Goal: Task Accomplishment & Management: Manage account settings

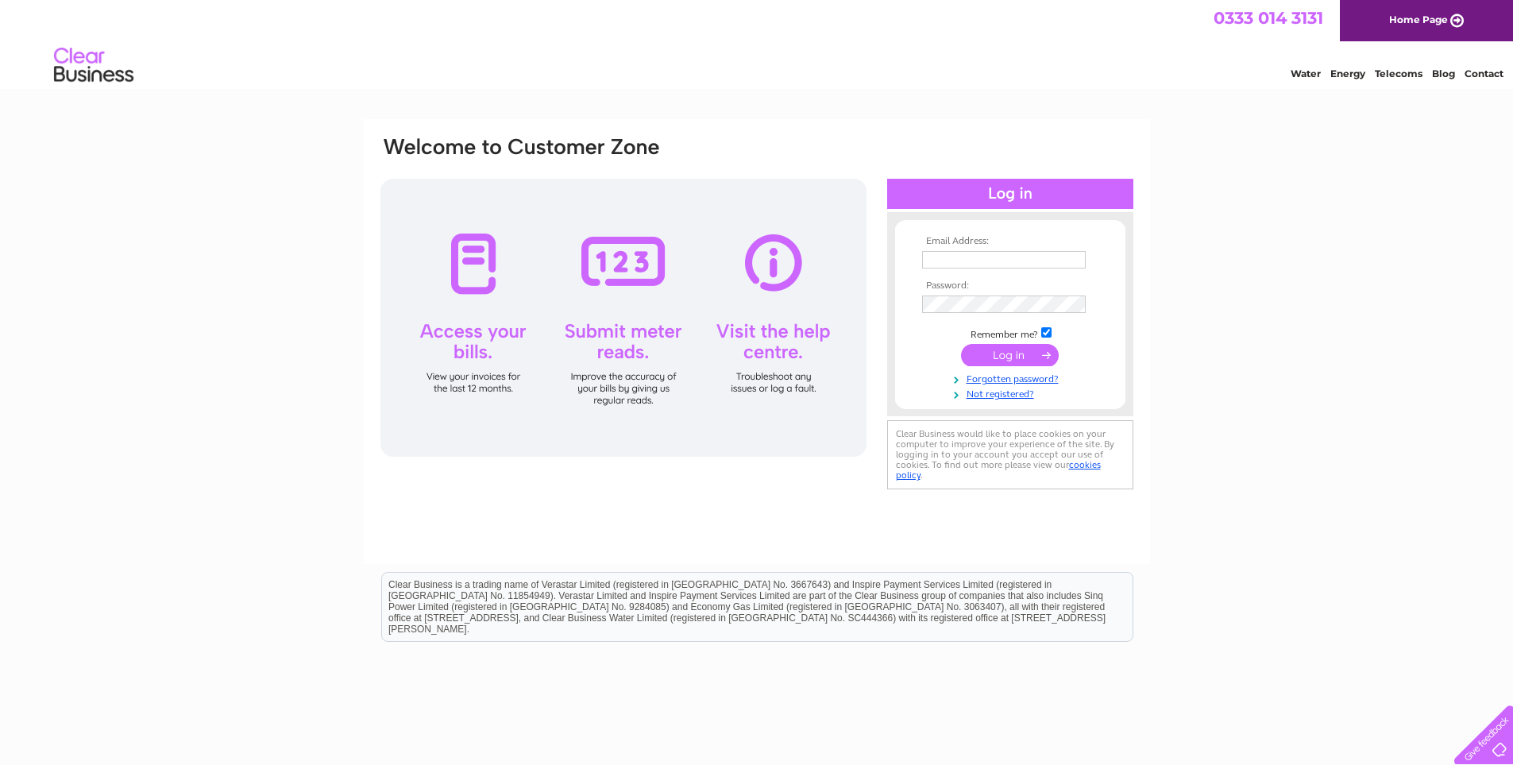
type input "[PERSON_NAME][EMAIL_ADDRESS][DOMAIN_NAME]"
click at [998, 354] on input "submit" at bounding box center [1010, 355] width 98 height 22
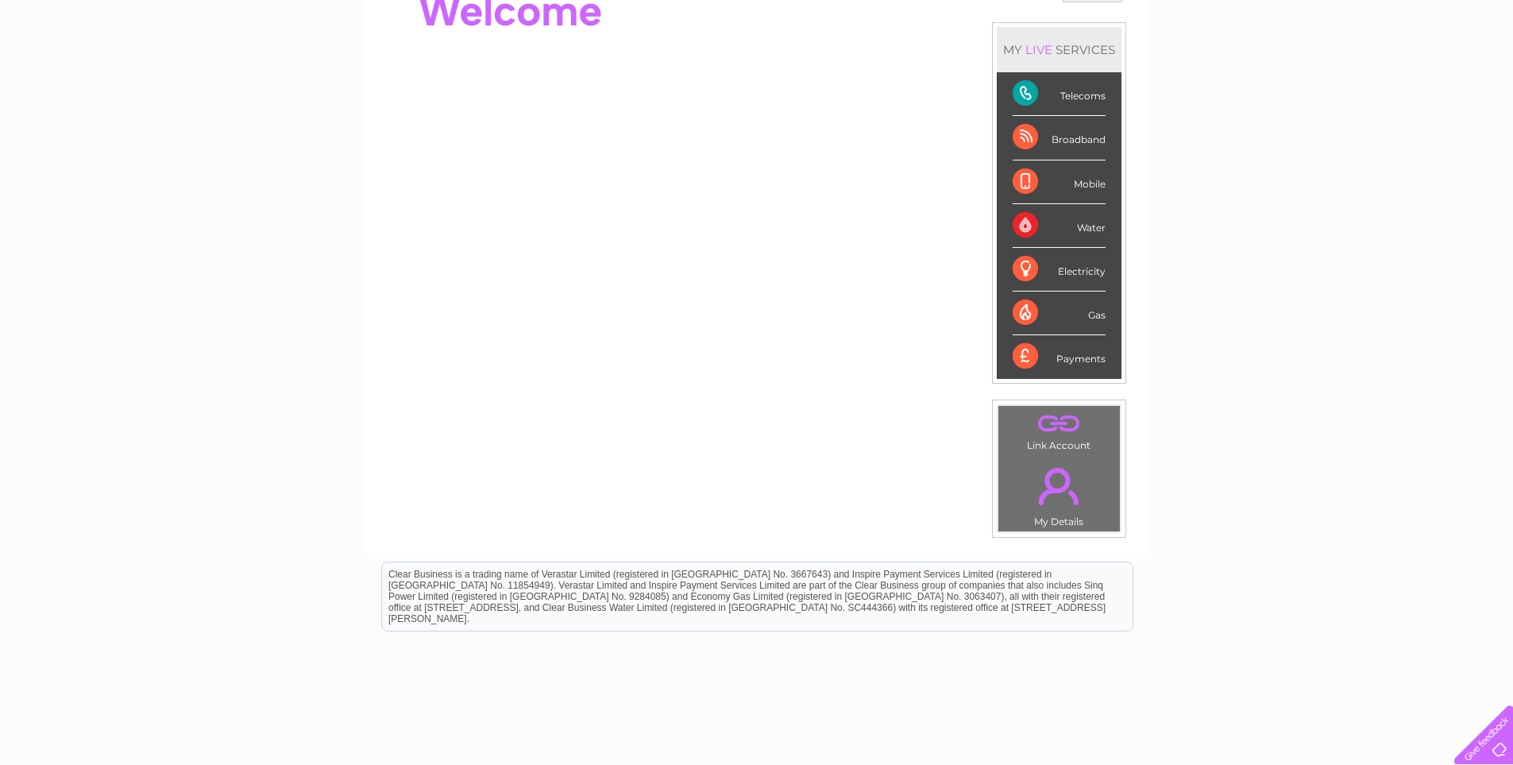
scroll to position [238, 0]
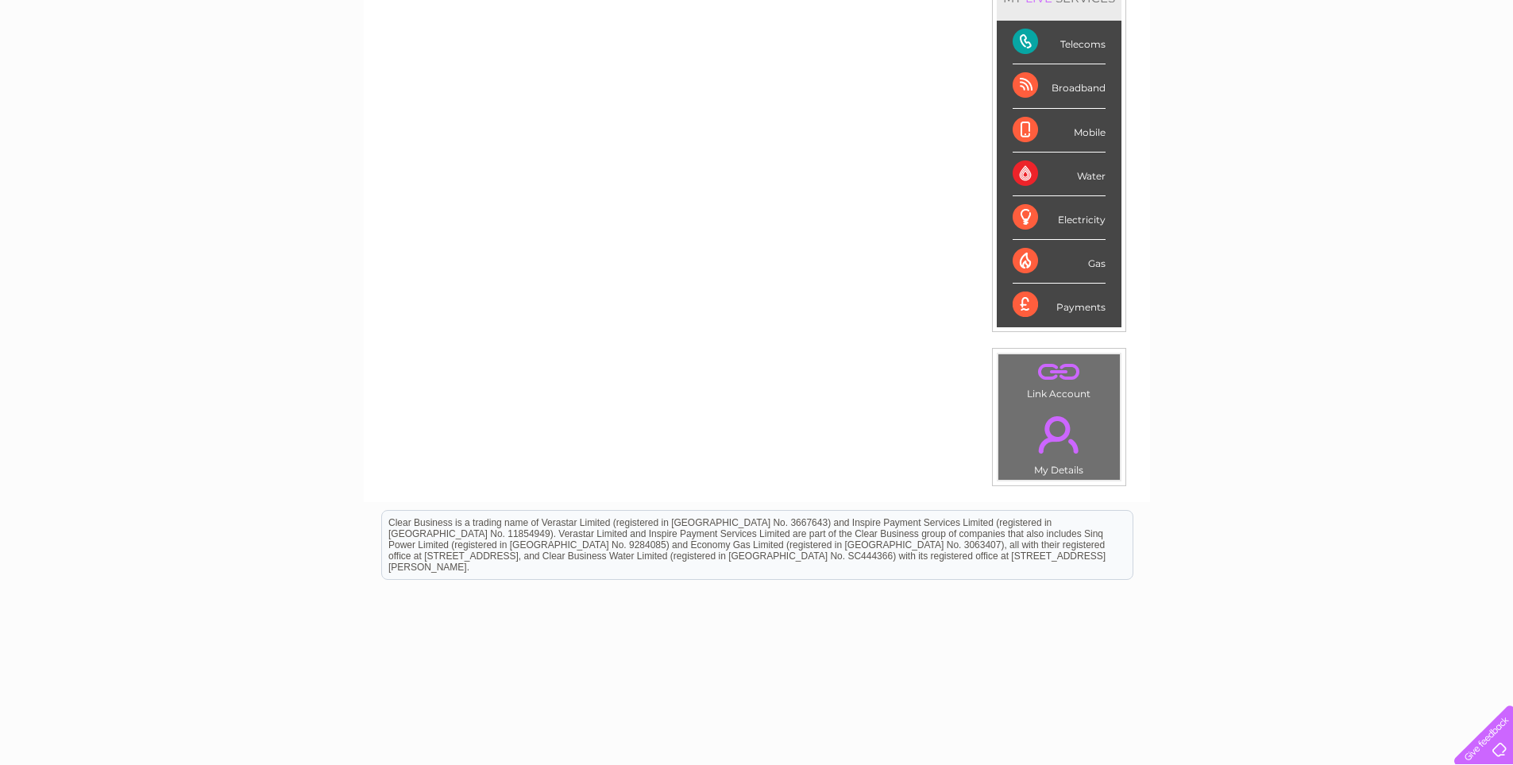
click at [1085, 302] on div "Payments" at bounding box center [1058, 304] width 93 height 43
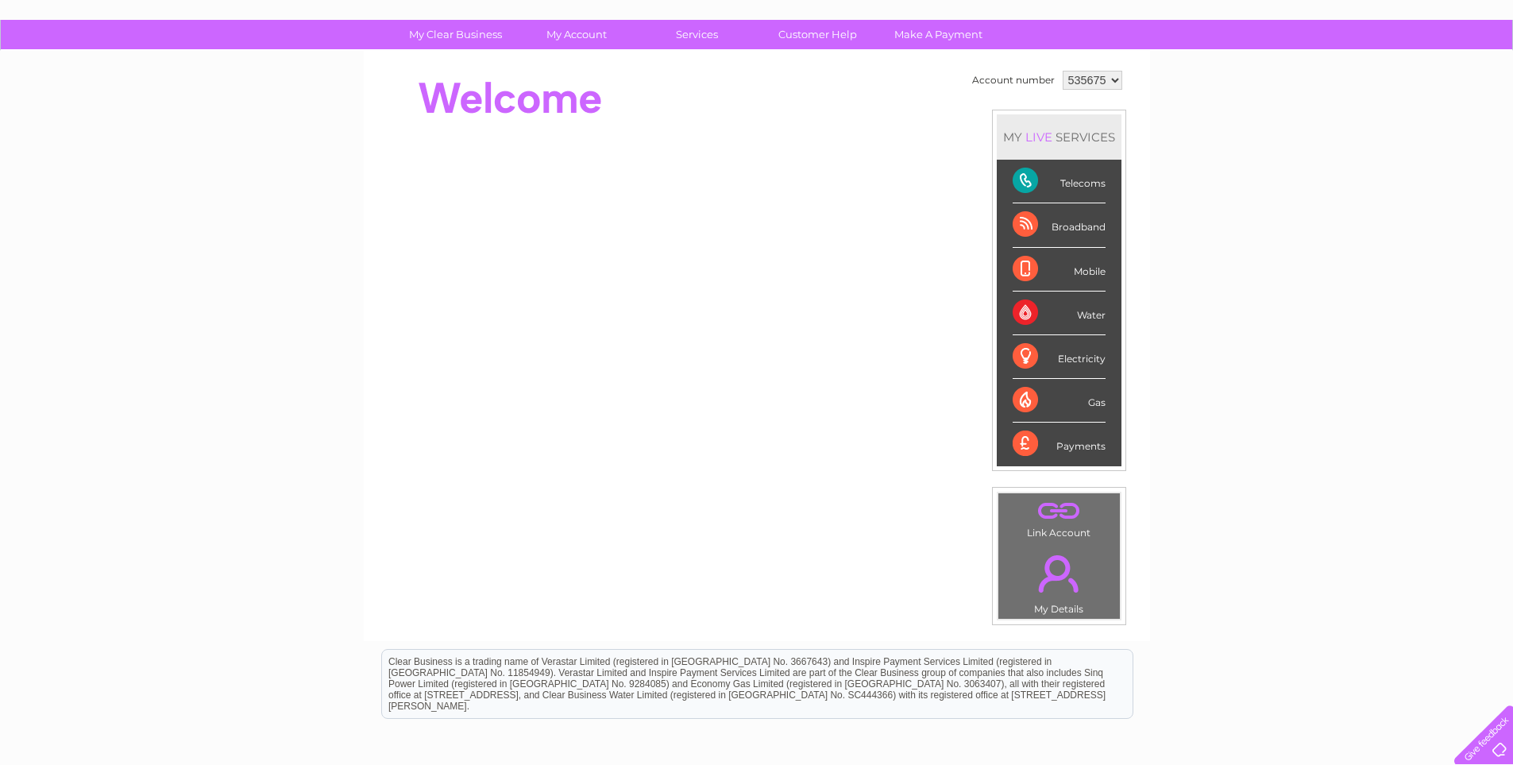
scroll to position [0, 0]
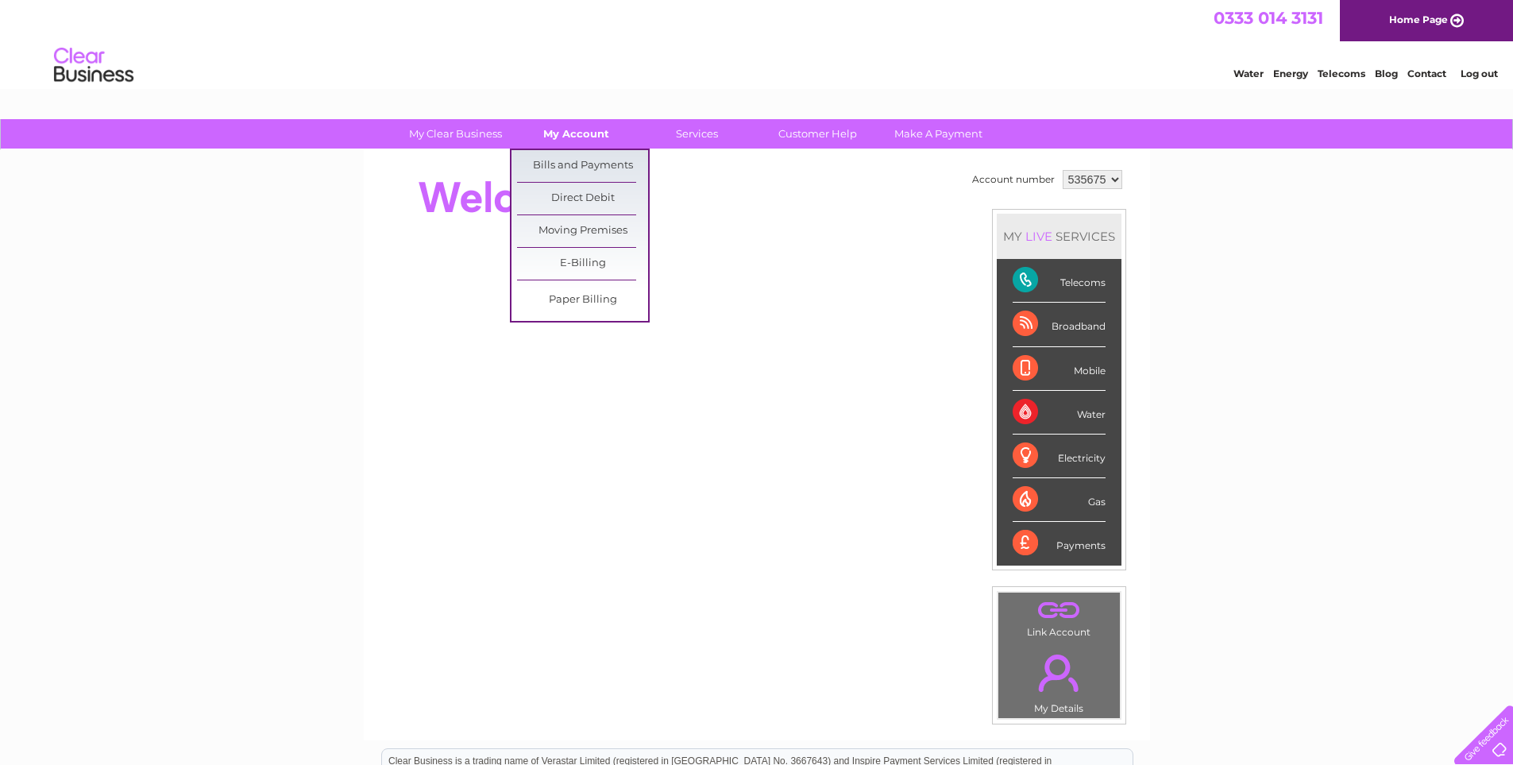
click at [592, 137] on link "My Account" at bounding box center [576, 133] width 131 height 29
click at [596, 163] on link "Bills and Payments" at bounding box center [582, 166] width 131 height 32
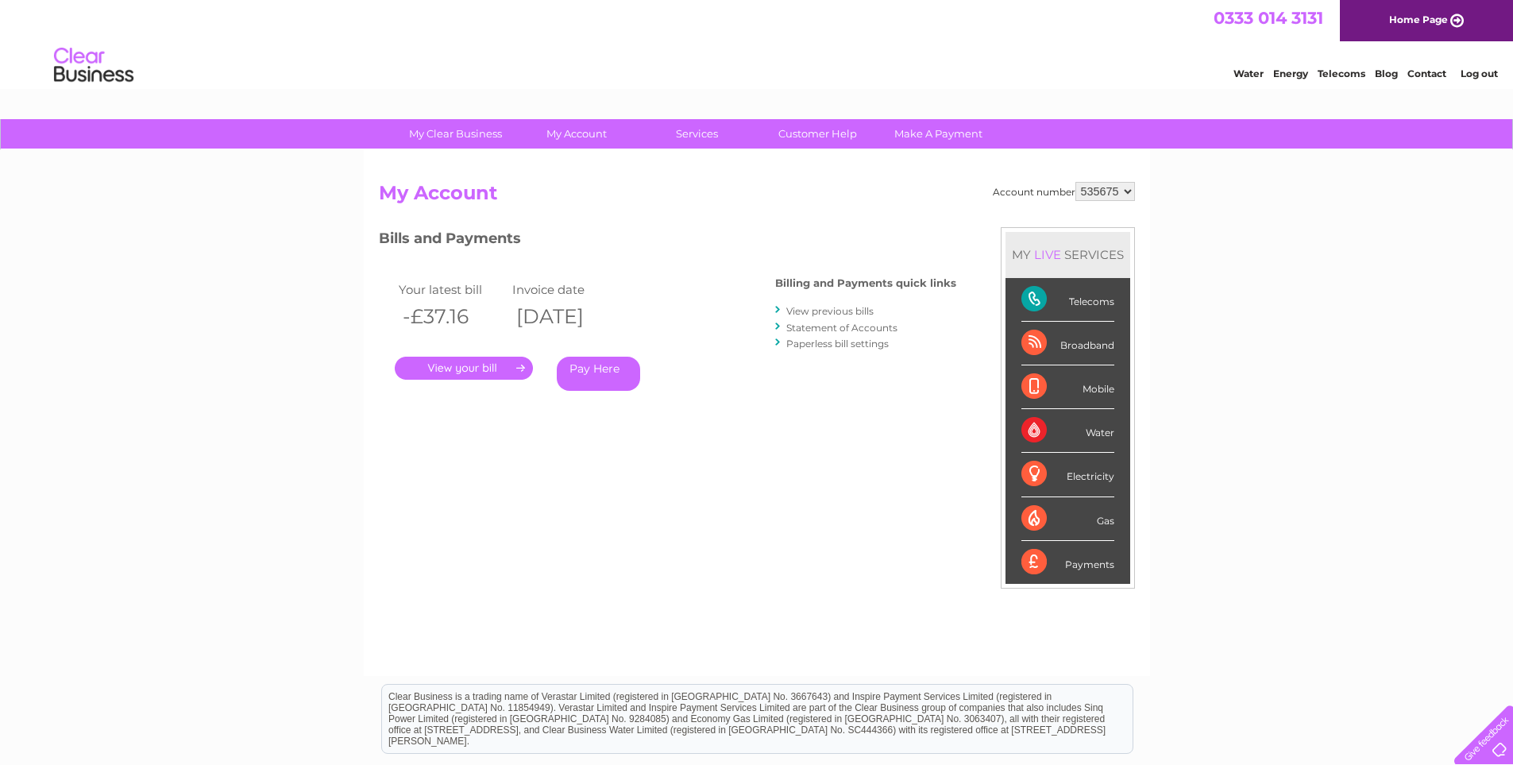
click at [839, 314] on link "View previous bills" at bounding box center [829, 311] width 87 height 12
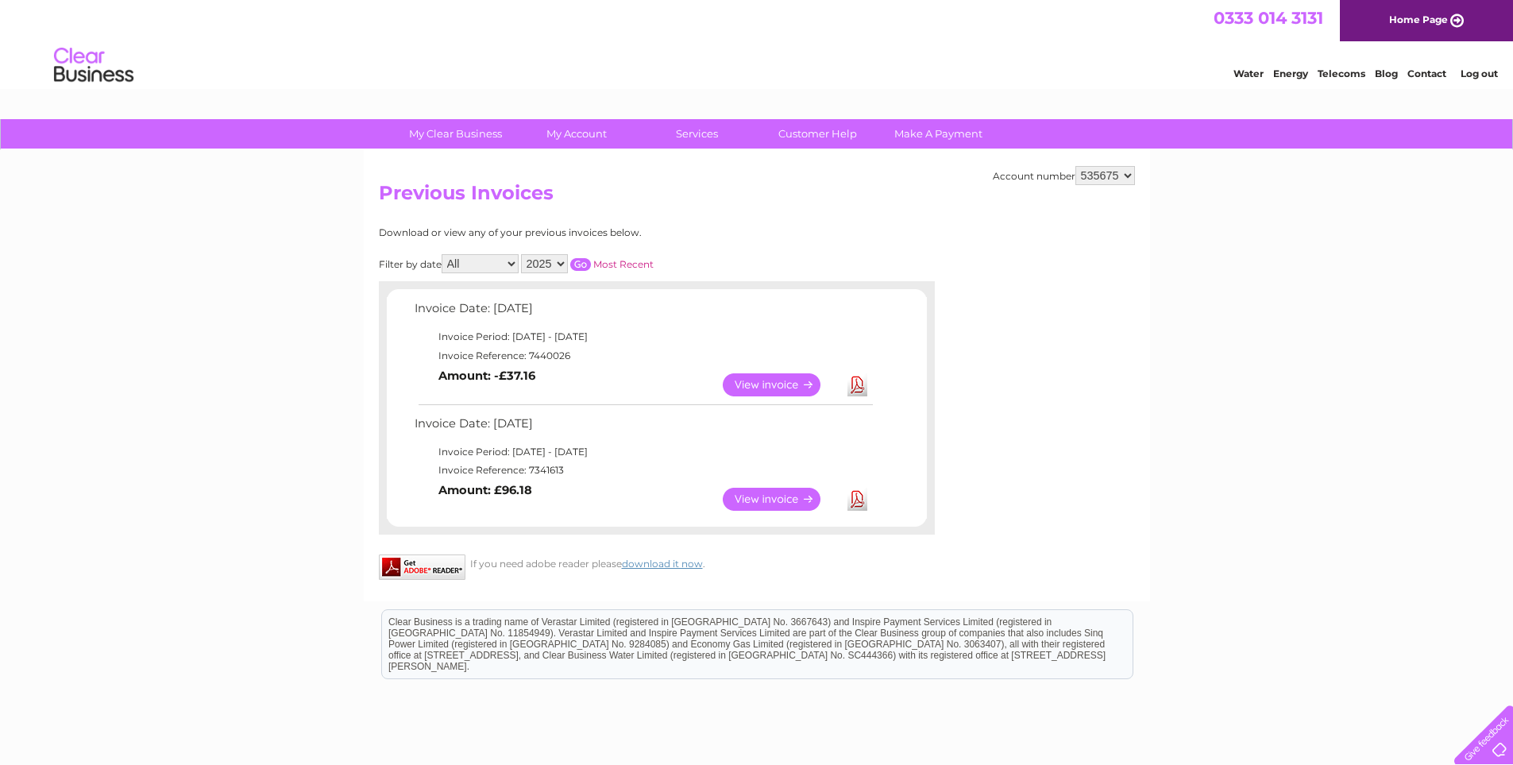
click at [1482, 69] on link "Log out" at bounding box center [1478, 73] width 37 height 12
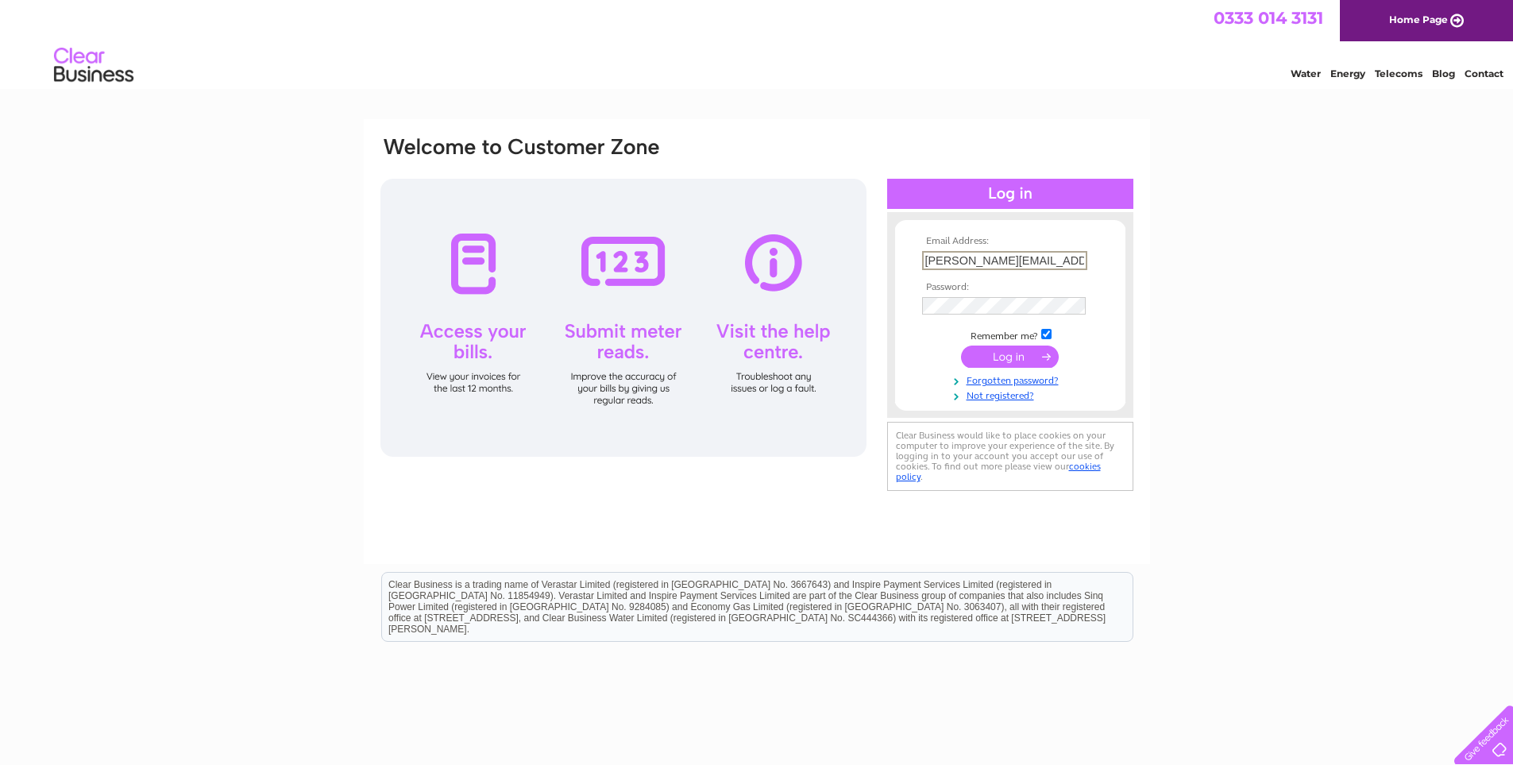
click at [933, 259] on input "lynne@charlburydeli.cafe" at bounding box center [1004, 260] width 165 height 19
type input "info@charlburydeli.cafe"
click at [904, 304] on form "Email Address: info@charlburydeli.cafe Password:" at bounding box center [1010, 319] width 230 height 166
drag, startPoint x: 1249, startPoint y: 423, endPoint x: 1232, endPoint y: 424, distance: 17.5
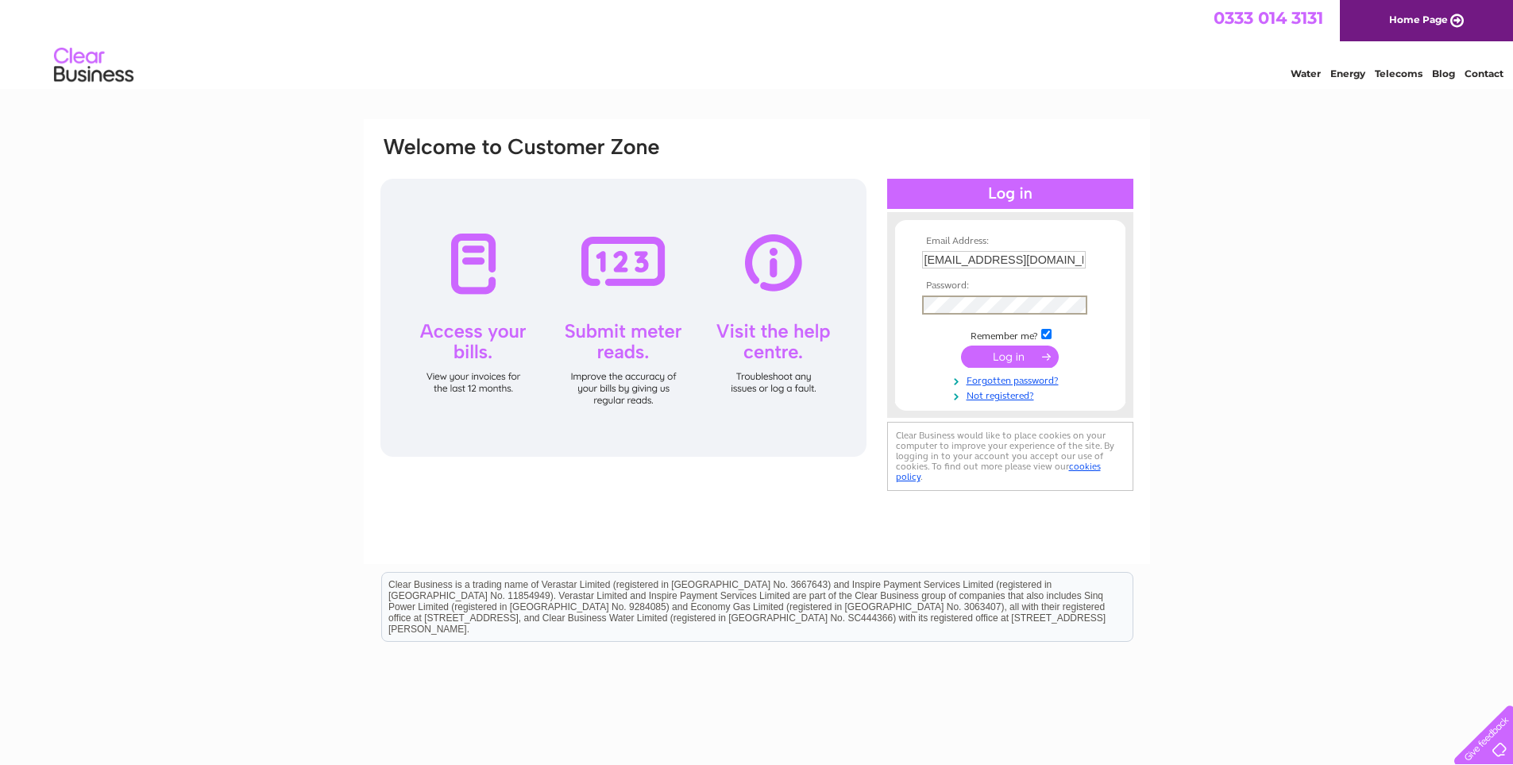
click at [1232, 424] on div "Email Address: info@charlburydeli.cafe Password: Forgotten password?" at bounding box center [756, 477] width 1513 height 716
click at [1012, 358] on input "submit" at bounding box center [1010, 355] width 98 height 22
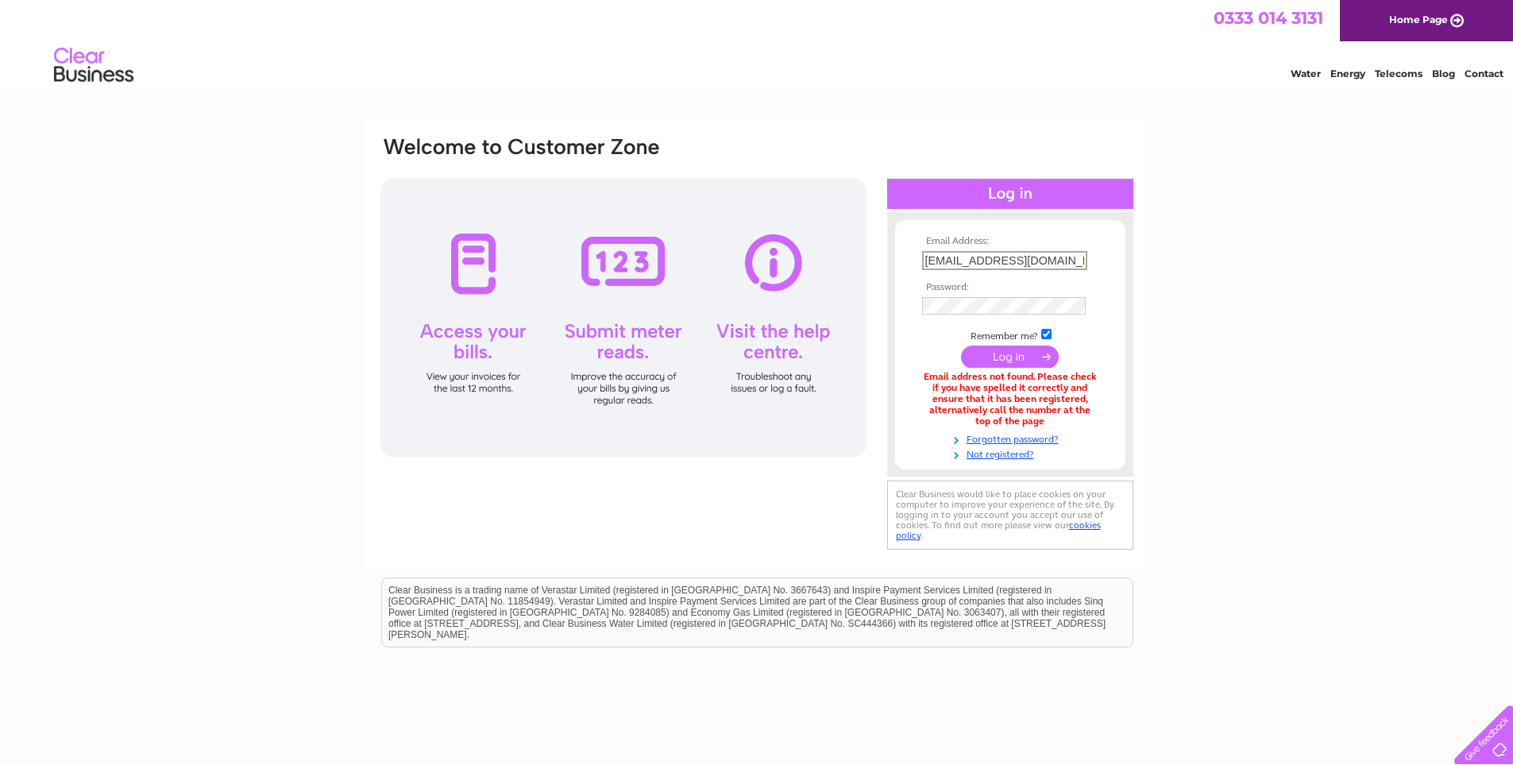
drag, startPoint x: 940, startPoint y: 261, endPoint x: 906, endPoint y: 254, distance: 34.9
click at [912, 260] on form "Email Address: info@charlburydeli.cafe Password:" at bounding box center [1010, 348] width 230 height 225
type input "[EMAIL_ADDRESS][DOMAIN_NAME]"
click at [990, 358] on input "submit" at bounding box center [1010, 356] width 98 height 22
click at [1189, 438] on div "Email Address: [PERSON_NAME][EMAIL_ADDRESS][DOMAIN_NAME] Password: Forgotten pa…" at bounding box center [756, 480] width 1513 height 722
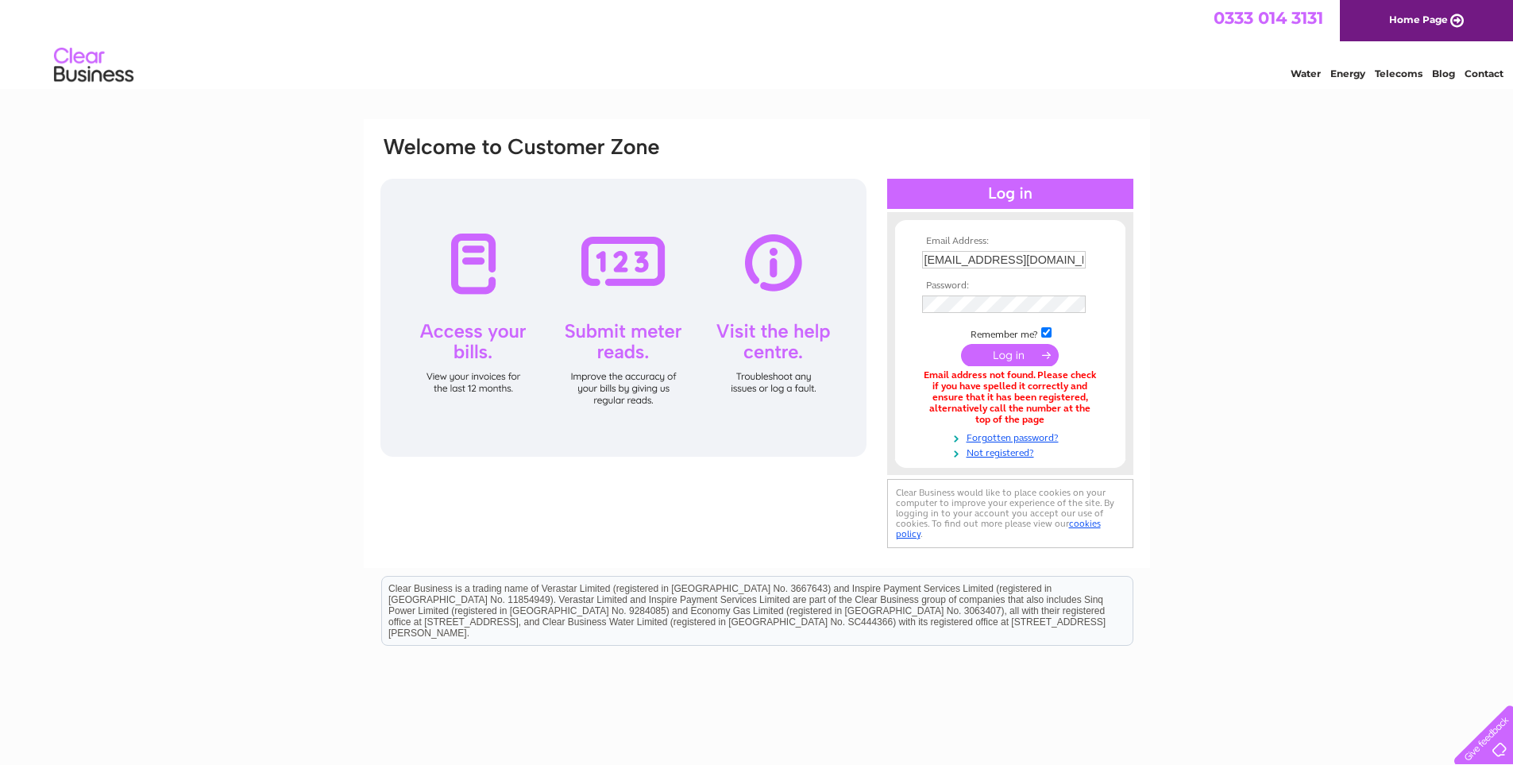
click at [995, 350] on input "submit" at bounding box center [1010, 355] width 98 height 22
drag, startPoint x: 956, startPoint y: 257, endPoint x: 898, endPoint y: 253, distance: 58.2
click at [898, 253] on form "Email Address: [PERSON_NAME][EMAIL_ADDRESS][DOMAIN_NAME] Password:" at bounding box center [1010, 348] width 230 height 225
type input "[DOMAIN_NAME]"
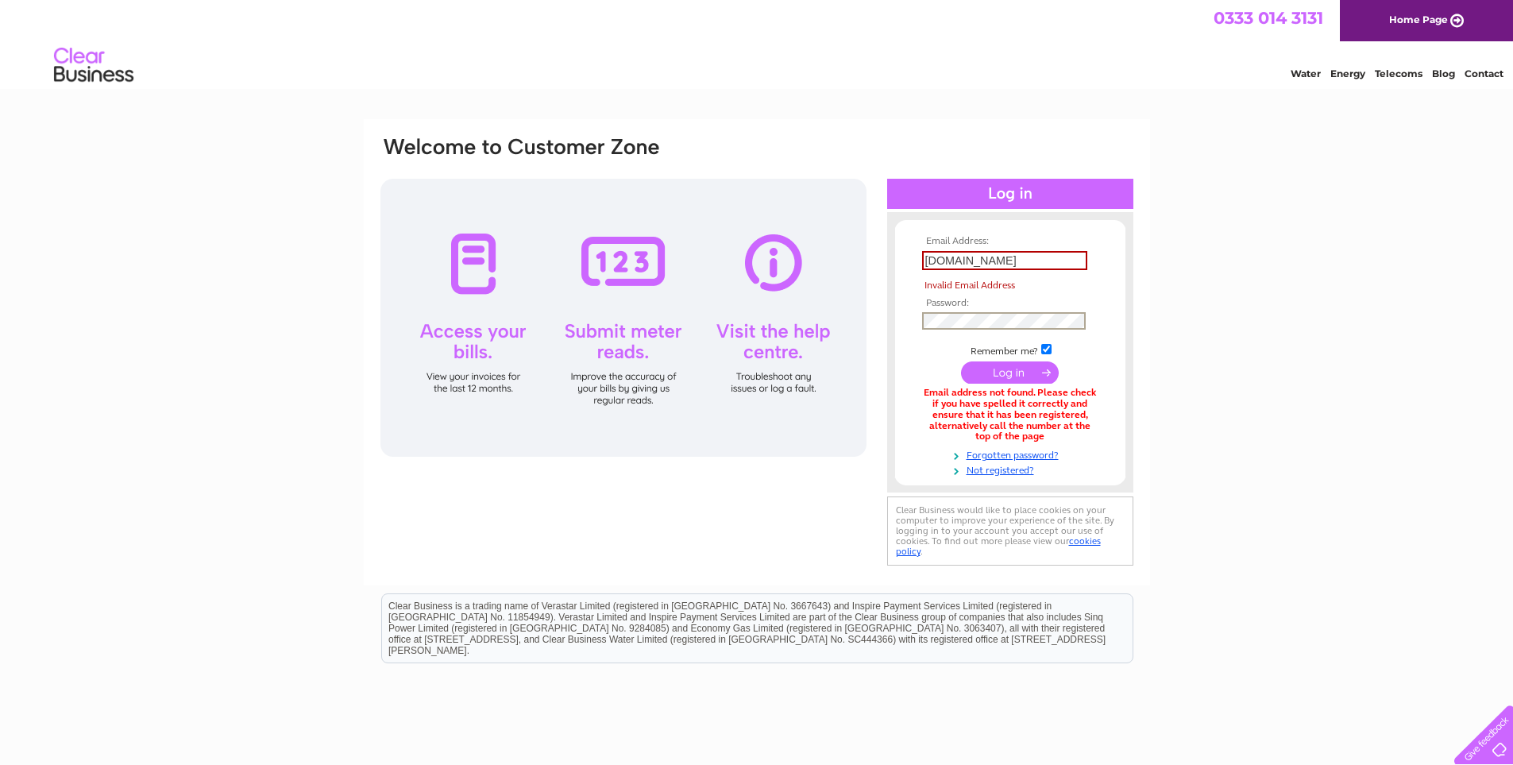
click at [986, 308] on td at bounding box center [1010, 320] width 184 height 25
click at [924, 259] on input "[DOMAIN_NAME]" at bounding box center [1004, 260] width 165 height 19
